Goal: Check status: Check status

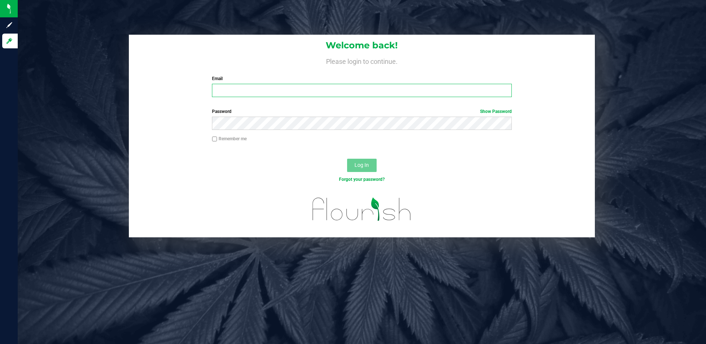
click at [257, 90] on input "Email" at bounding box center [362, 90] width 300 height 13
type input "[EMAIL_ADDRESS][DOMAIN_NAME]"
click at [347, 159] on button "Log In" at bounding box center [362, 165] width 30 height 13
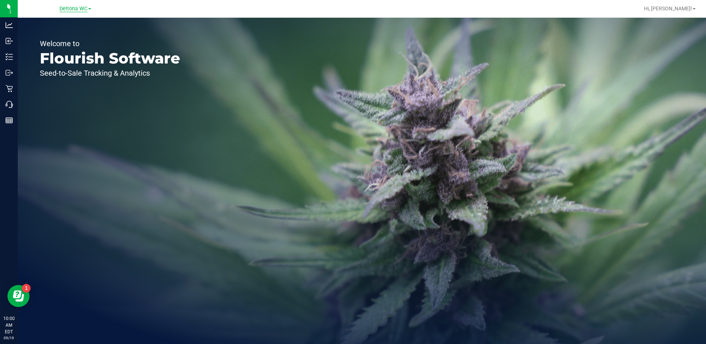
click at [79, 7] on span "Deltona WC" at bounding box center [73, 9] width 28 height 7
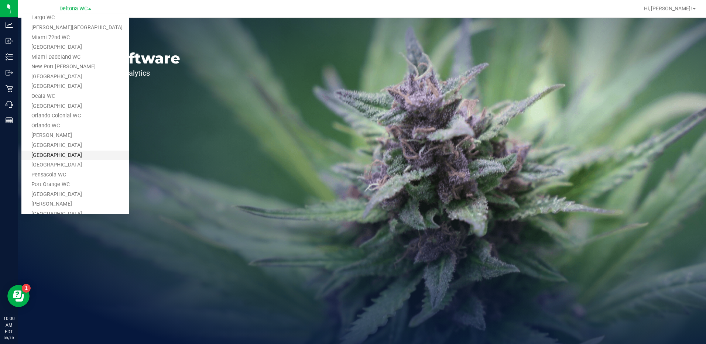
scroll to position [221, 0]
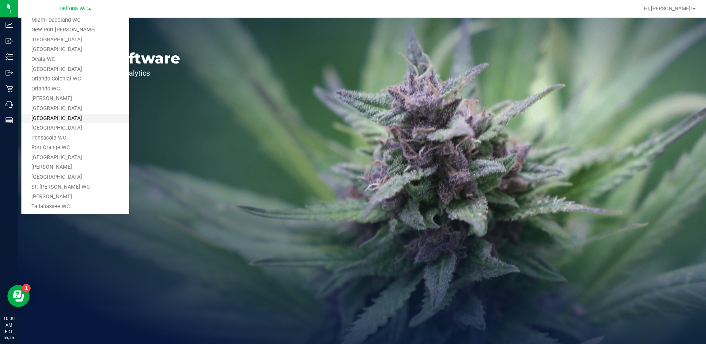
click at [56, 122] on link "[GEOGRAPHIC_DATA]" at bounding box center [75, 119] width 108 height 10
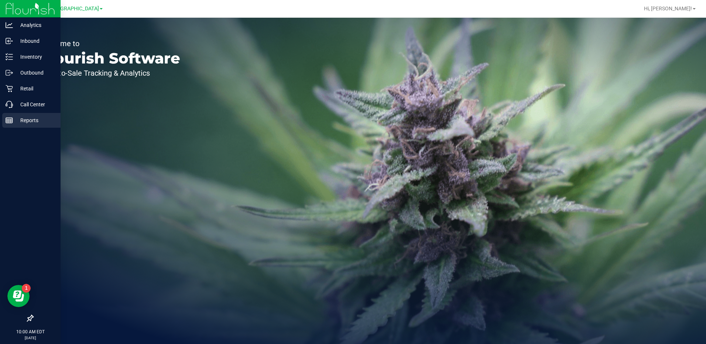
drag, startPoint x: 11, startPoint y: 117, endPoint x: 19, endPoint y: 117, distance: 8.1
click at [11, 117] on icon at bounding box center [9, 120] width 7 height 7
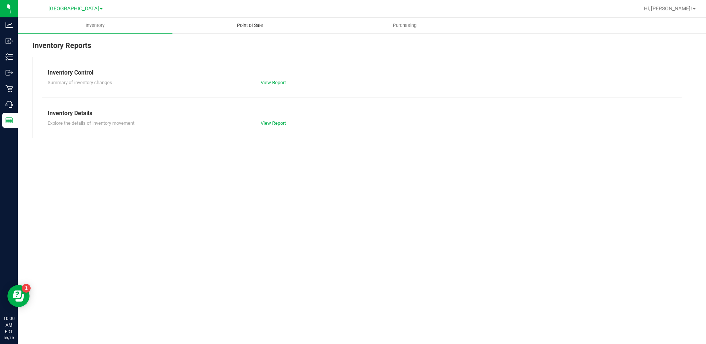
click at [238, 27] on span "Point of Sale" at bounding box center [250, 25] width 46 height 7
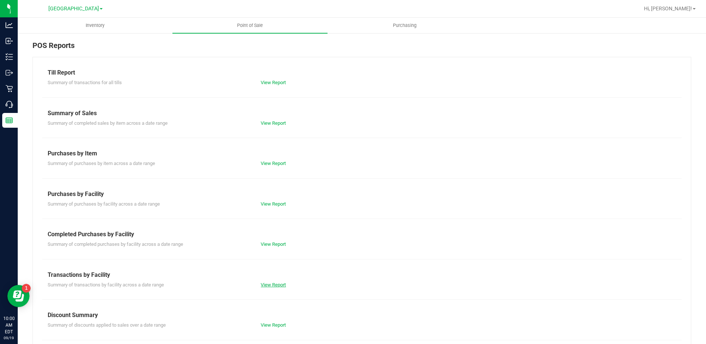
click at [270, 284] on link "View Report" at bounding box center [273, 285] width 25 height 6
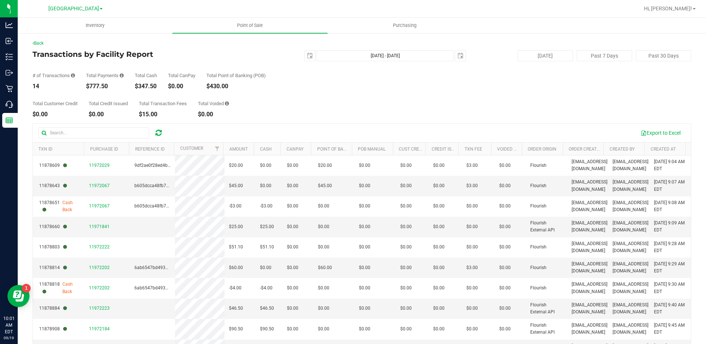
click at [299, 58] on div "[DATE] [DATE] - [DATE] [DATE]" at bounding box center [359, 55] width 225 height 11
click at [305, 59] on span "select" at bounding box center [310, 56] width 10 height 10
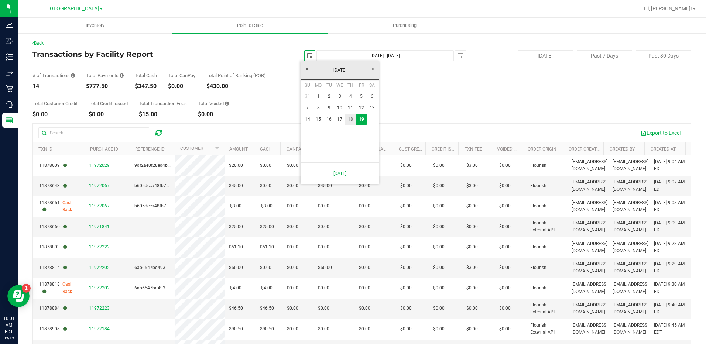
click at [351, 121] on link "18" at bounding box center [350, 119] width 11 height 11
type input "[DATE]"
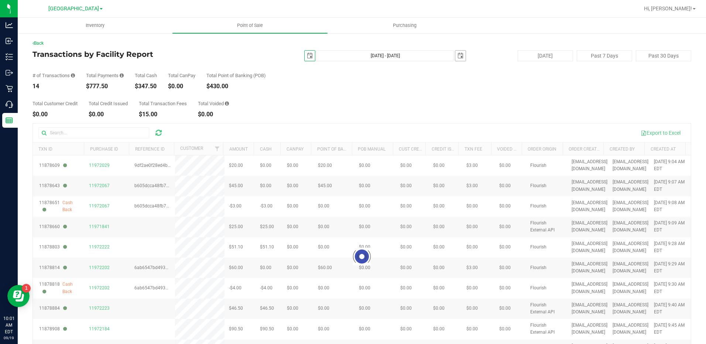
click at [457, 58] on span "select" at bounding box center [460, 56] width 6 height 6
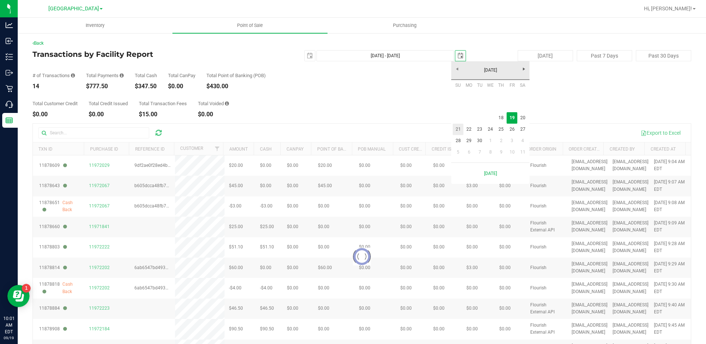
scroll to position [0, 18]
click at [502, 119] on link "18" at bounding box center [501, 117] width 11 height 11
type input "[DATE] - [DATE]"
type input "[DATE]"
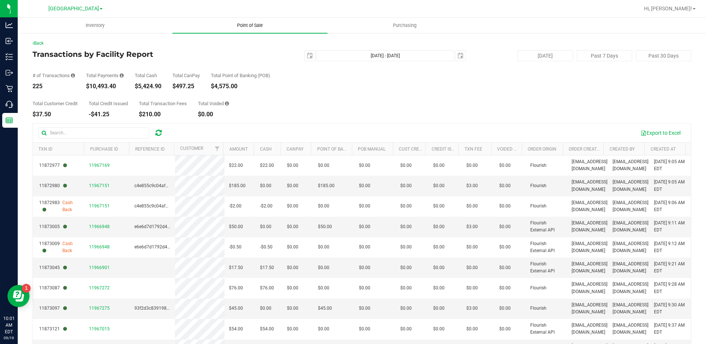
click at [241, 27] on span "Point of Sale" at bounding box center [250, 25] width 46 height 7
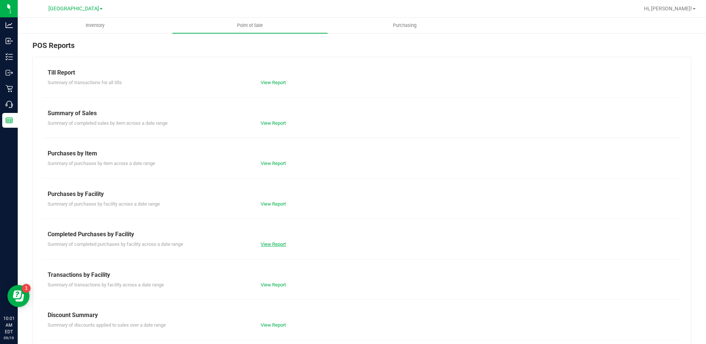
click at [263, 243] on link "View Report" at bounding box center [273, 244] width 25 height 6
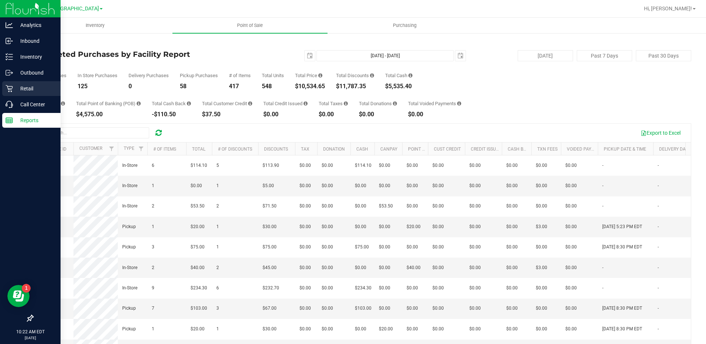
click at [25, 87] on p "Retail" at bounding box center [35, 88] width 44 height 9
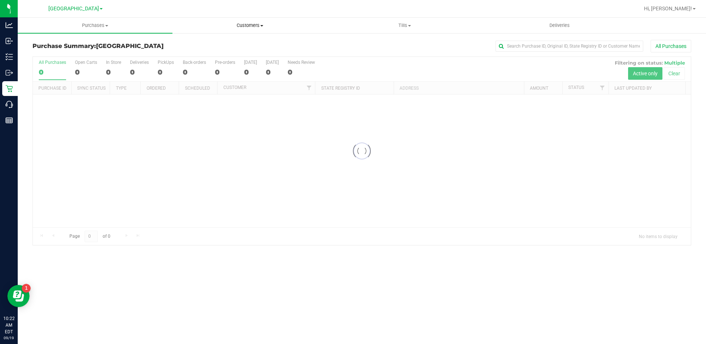
click at [256, 25] on span "Customers" at bounding box center [250, 25] width 154 height 7
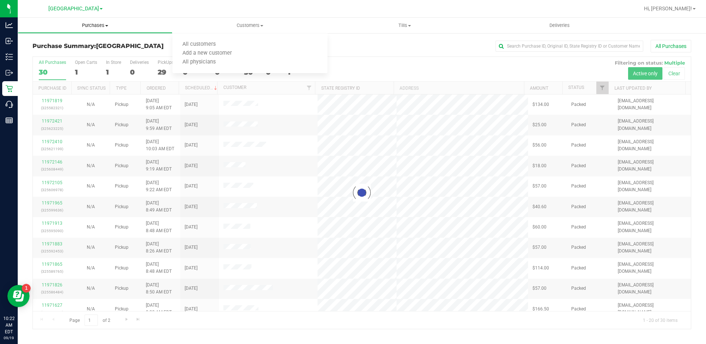
click at [98, 25] on span "Purchases" at bounding box center [95, 25] width 154 height 7
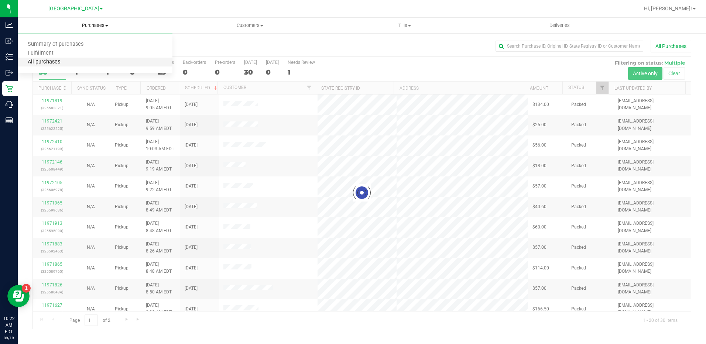
click at [53, 59] on span "All purchases" at bounding box center [44, 62] width 52 height 6
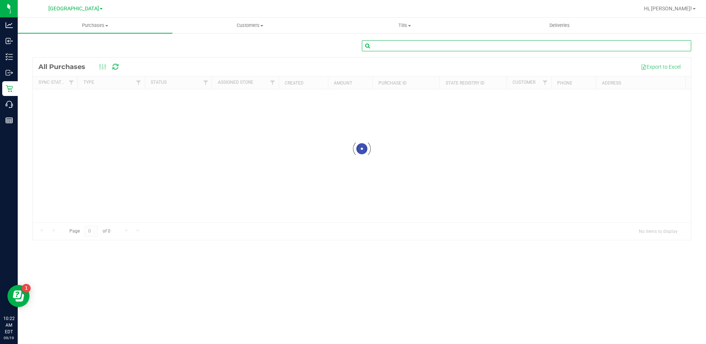
paste input "11967720"
type input "11967720"
